Goal: Obtain resource: Download file/media

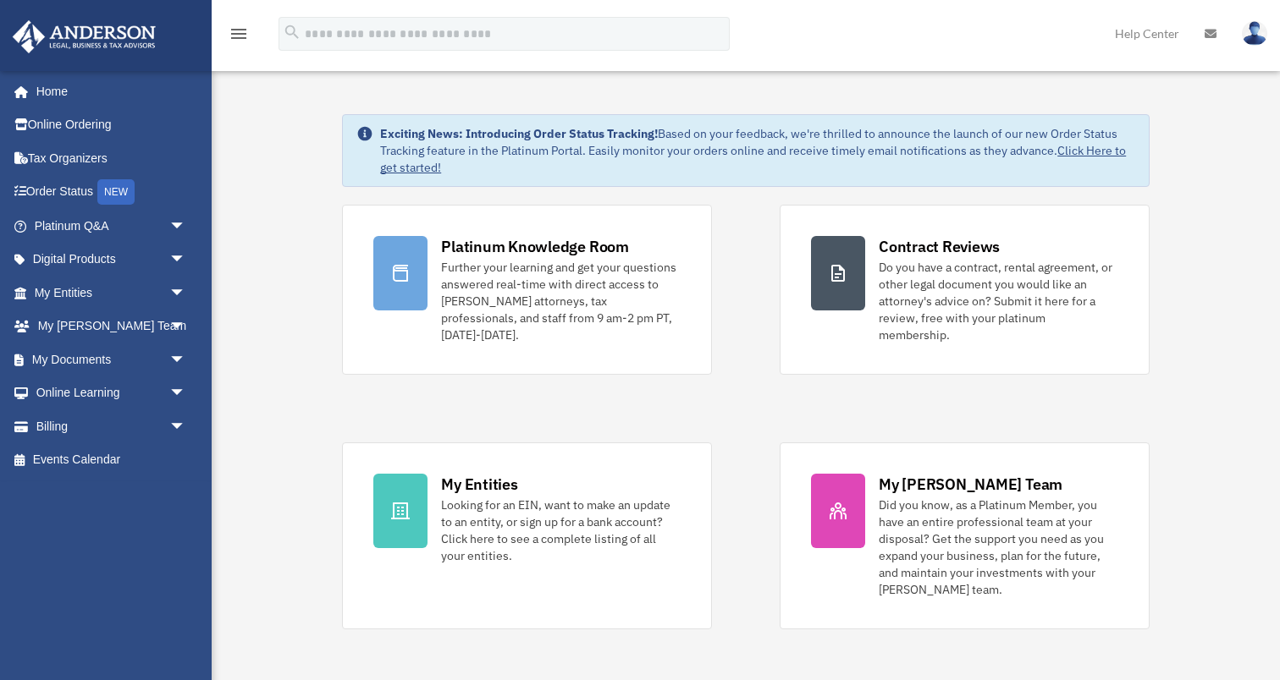
scroll to position [19, 0]
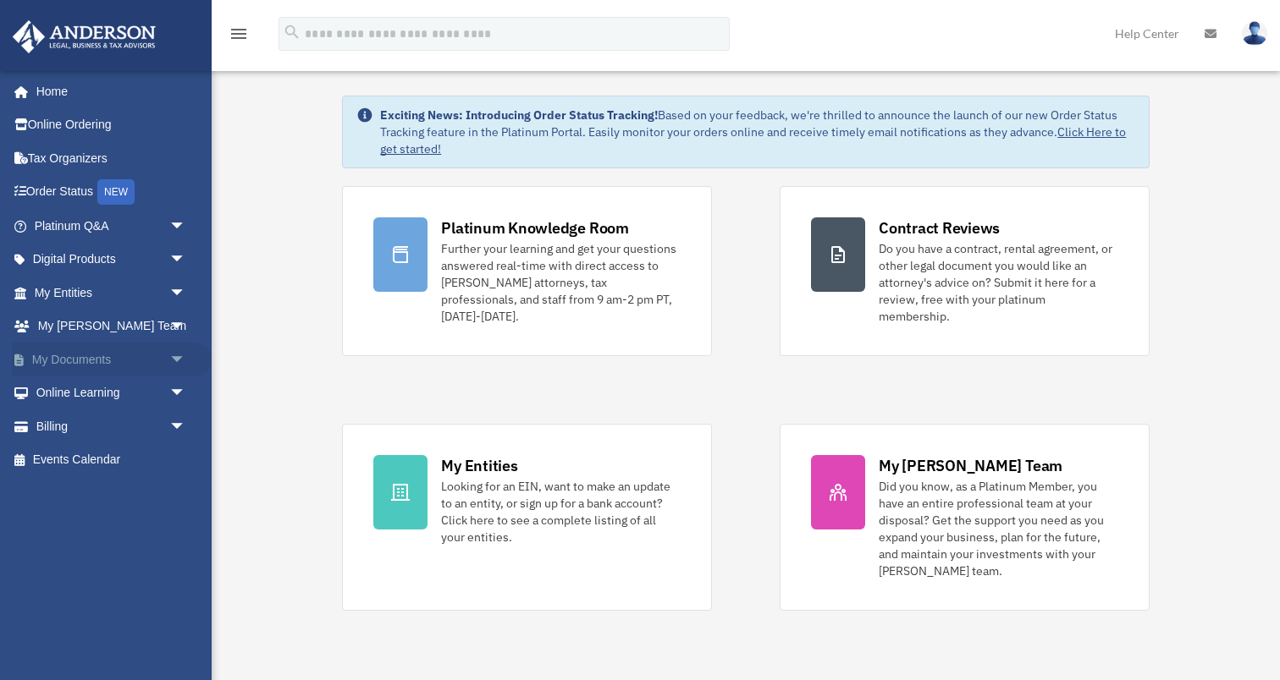
click at [177, 360] on span "arrow_drop_down" at bounding box center [186, 360] width 34 height 35
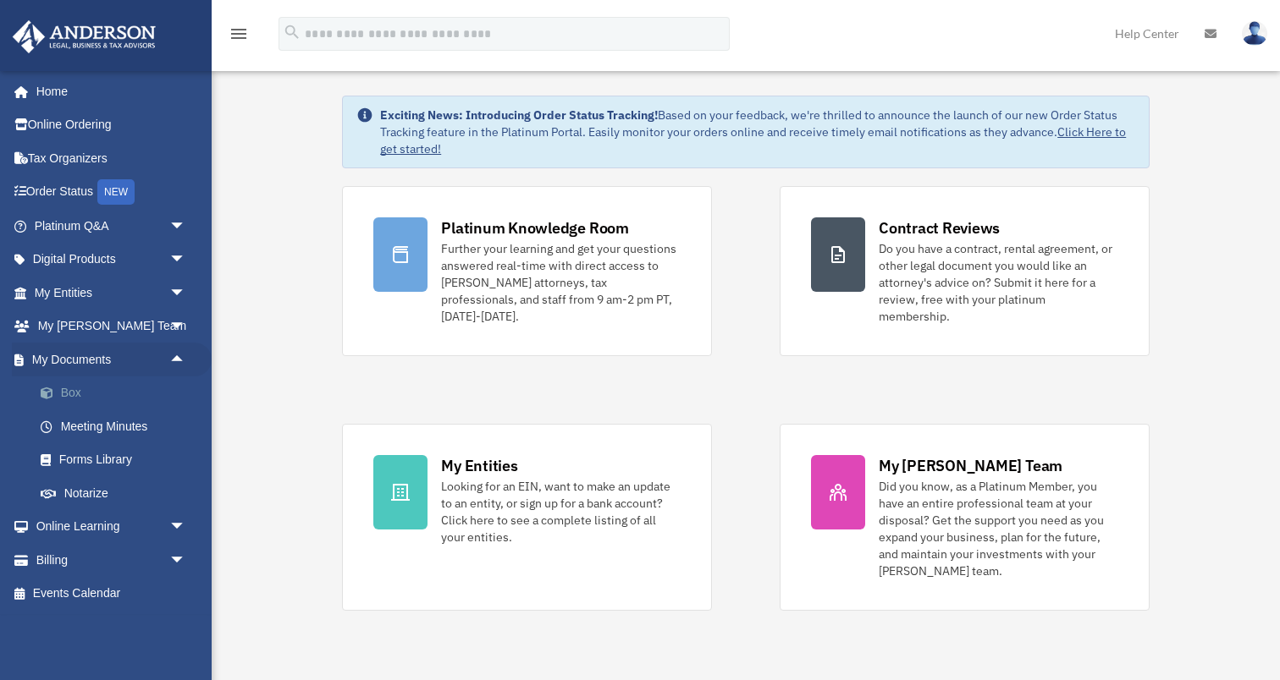
click at [68, 385] on link "Box" at bounding box center [118, 394] width 188 height 34
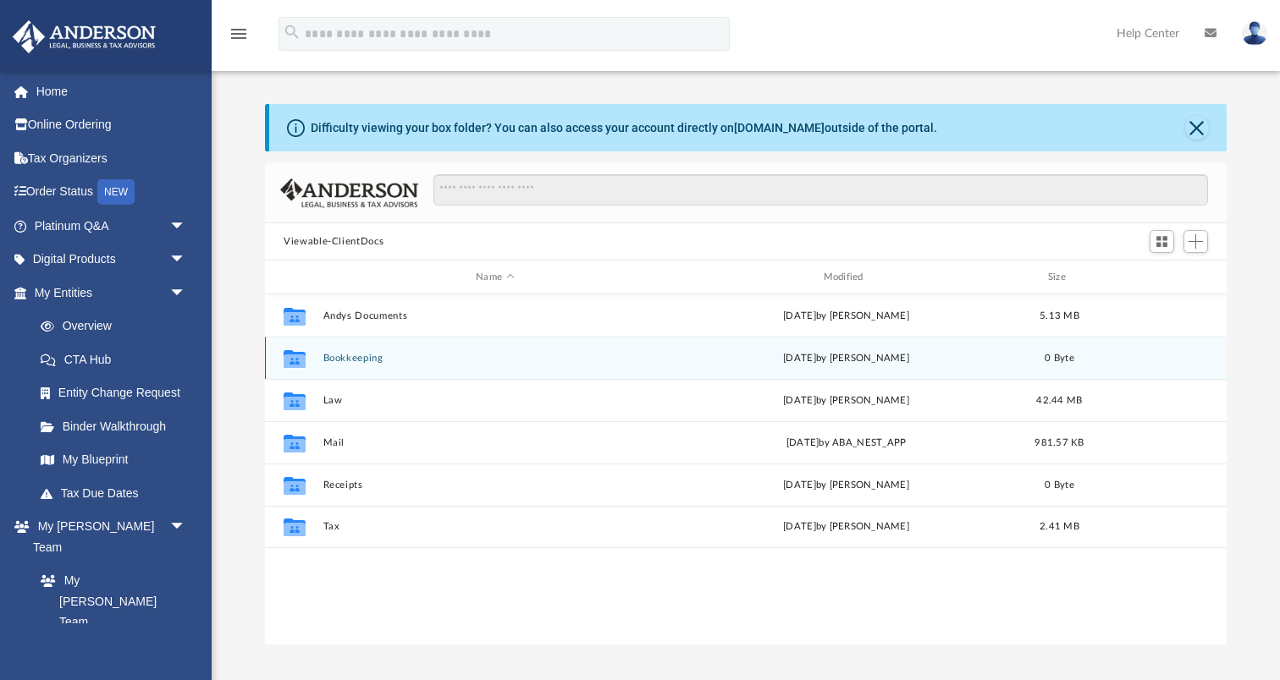
scroll to position [384, 961]
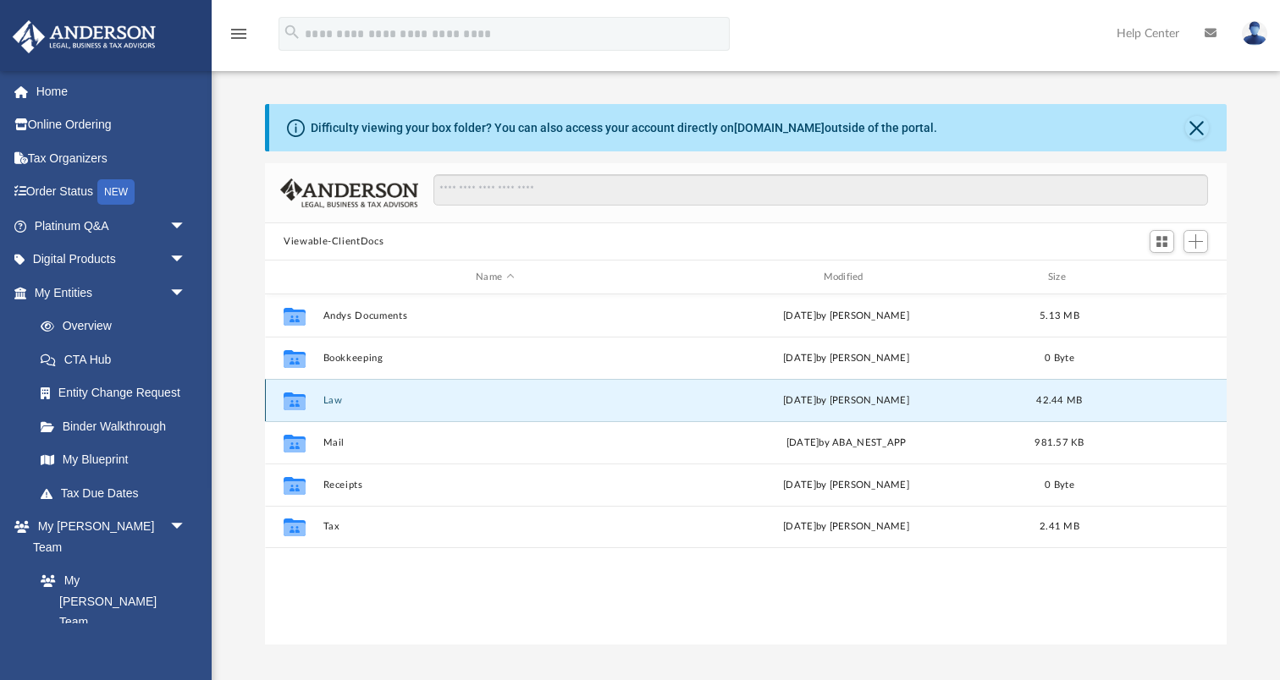
click at [355, 399] on button "Law" at bounding box center [495, 400] width 344 height 11
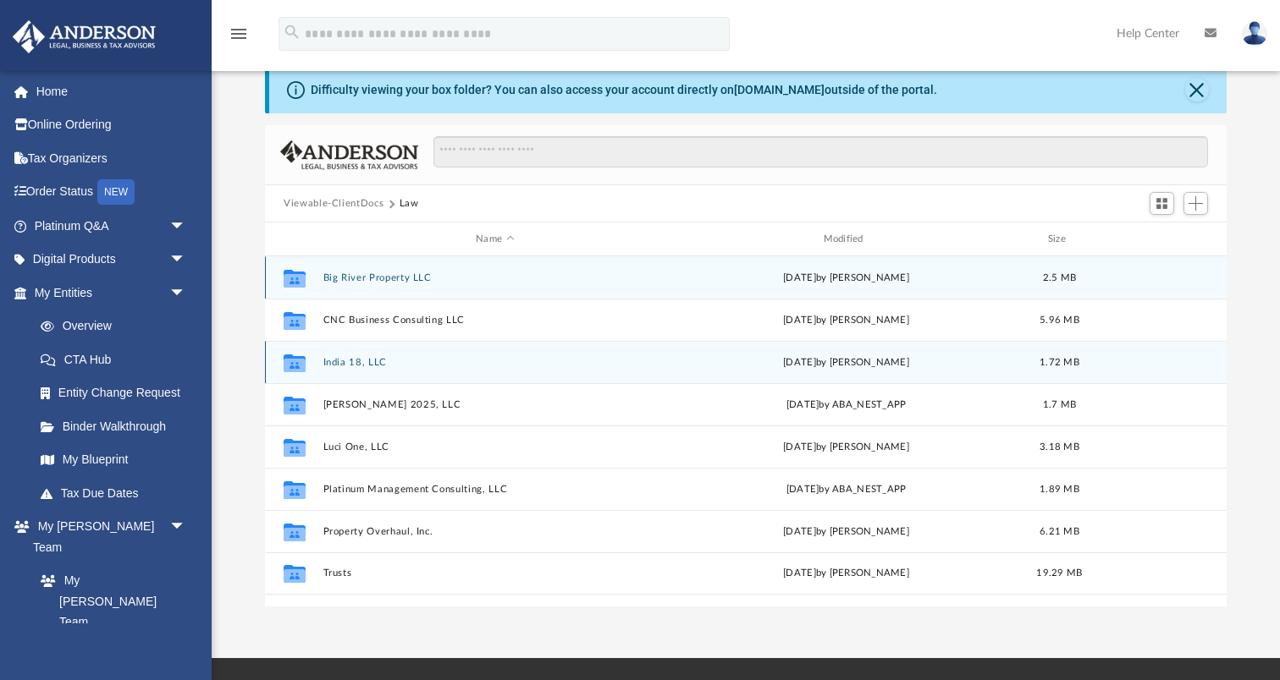
scroll to position [40, 0]
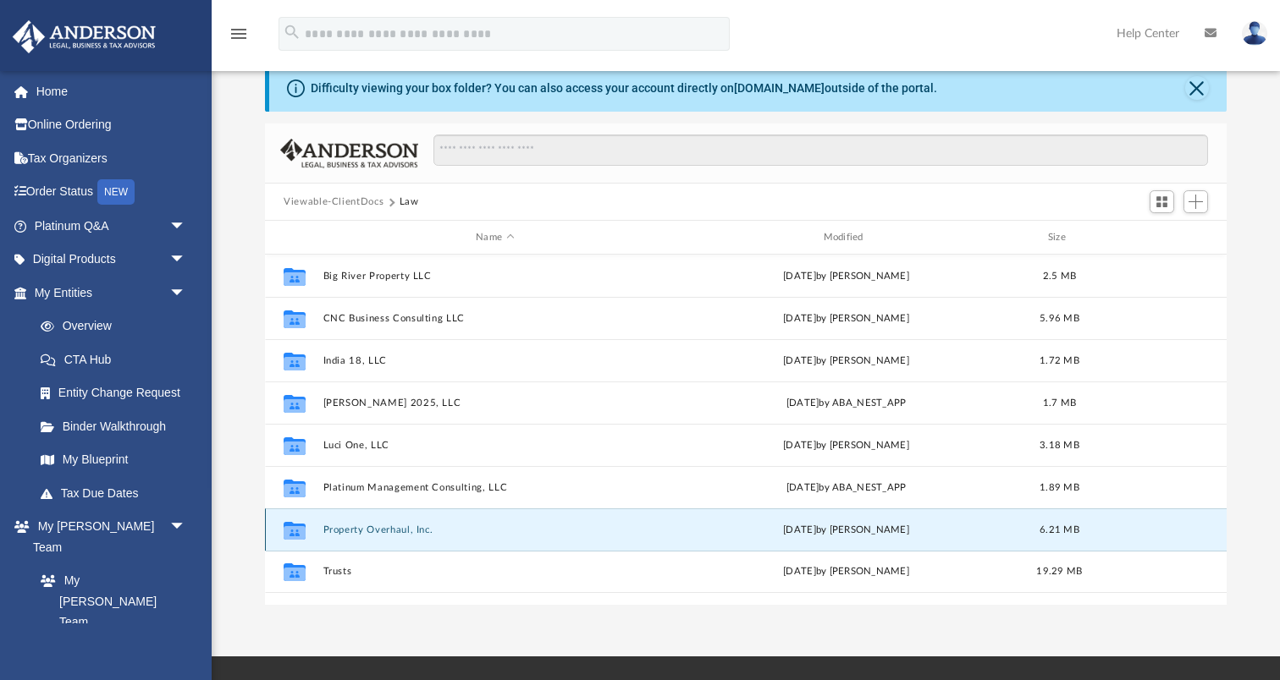
click at [377, 526] on button "Property Overhaul, Inc." at bounding box center [495, 530] width 344 height 11
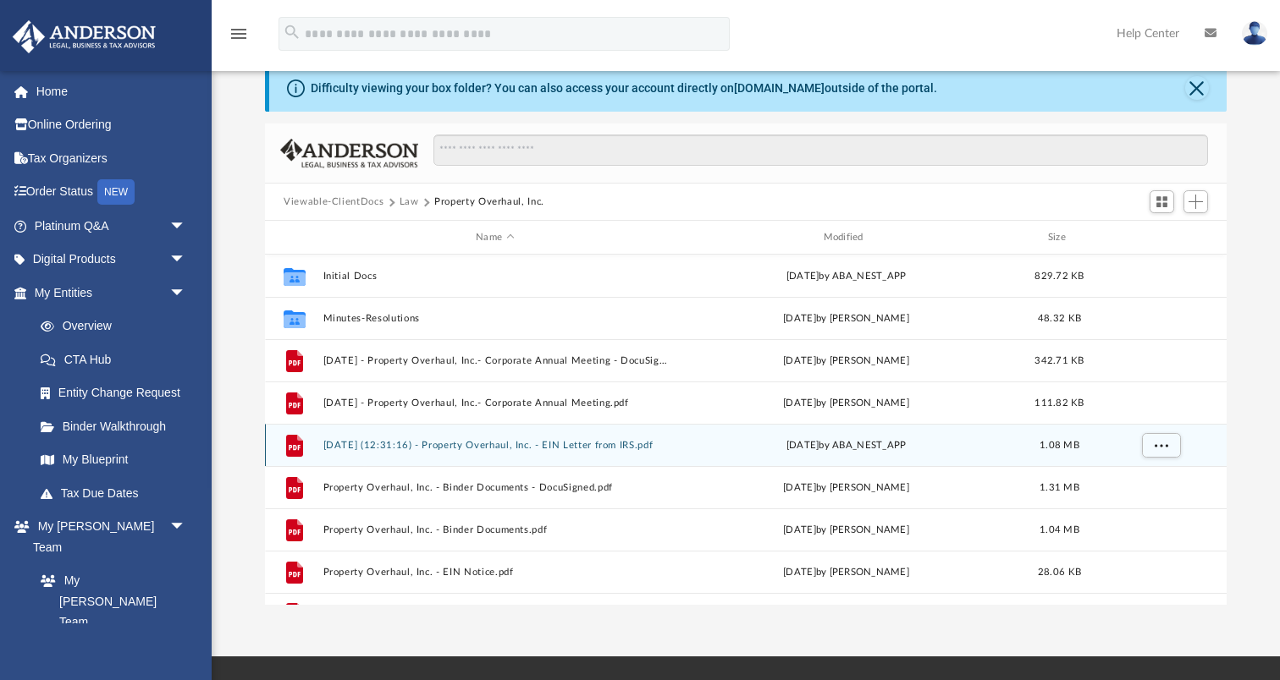
click at [526, 444] on button "[DATE] (12:31:16) - Property Overhaul, Inc. - EIN Letter from IRS.pdf" at bounding box center [495, 445] width 344 height 11
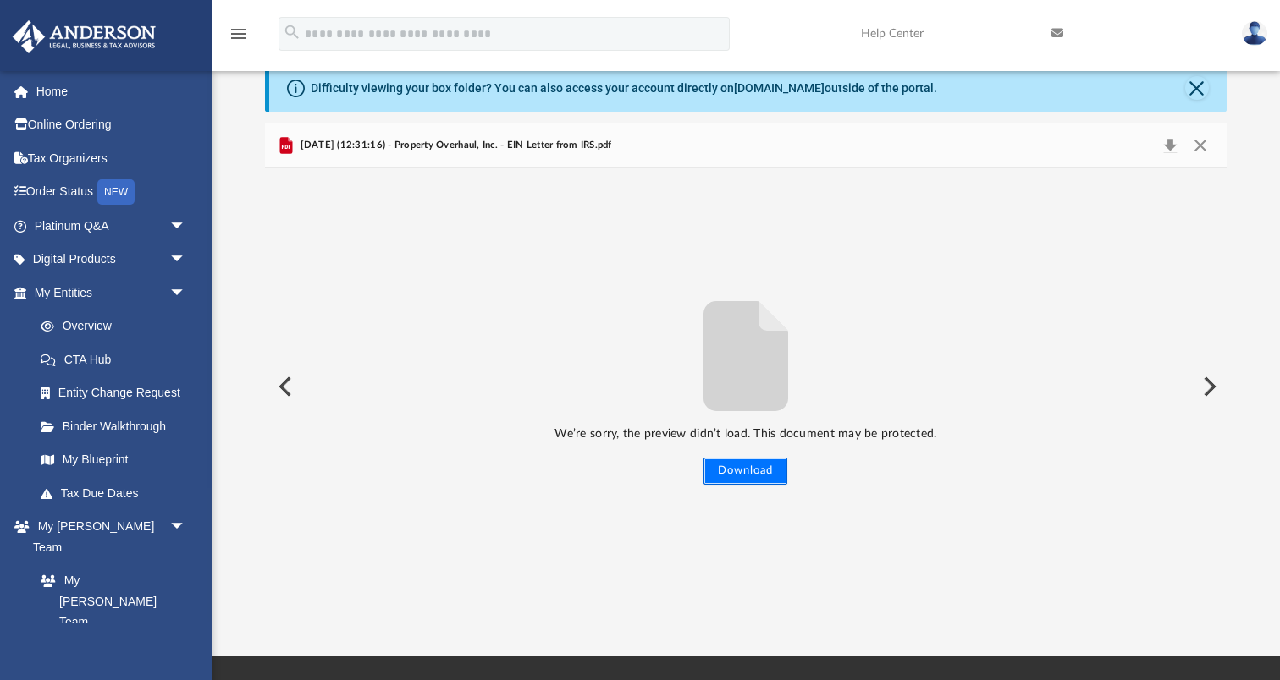
click at [735, 473] on button "Download" at bounding box center [745, 471] width 84 height 27
